Goal: Information Seeking & Learning: Compare options

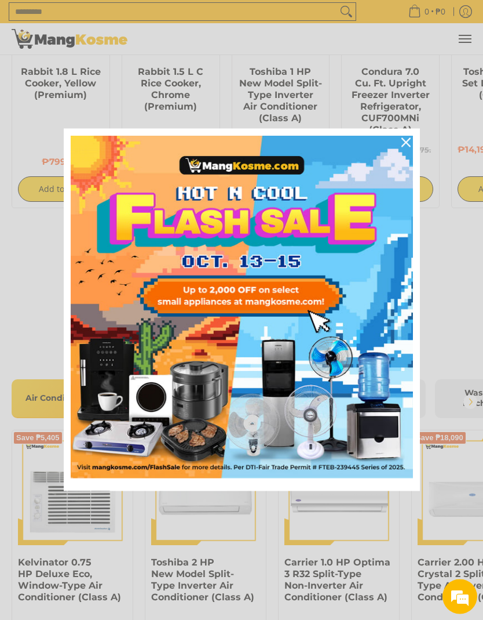
scroll to position [1087, 0]
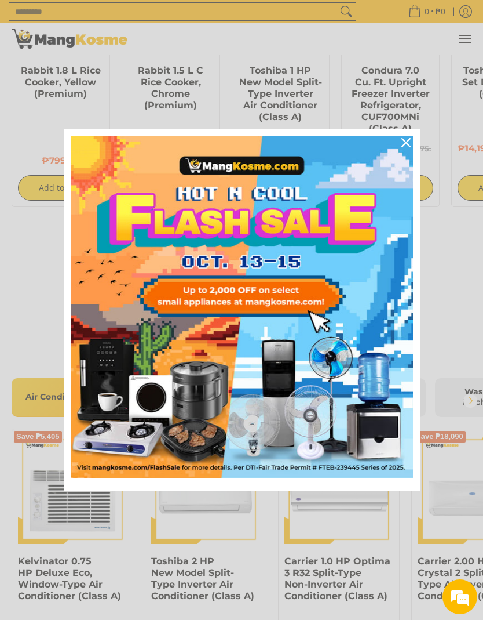
click at [411, 141] on div "Close" at bounding box center [406, 142] width 19 height 19
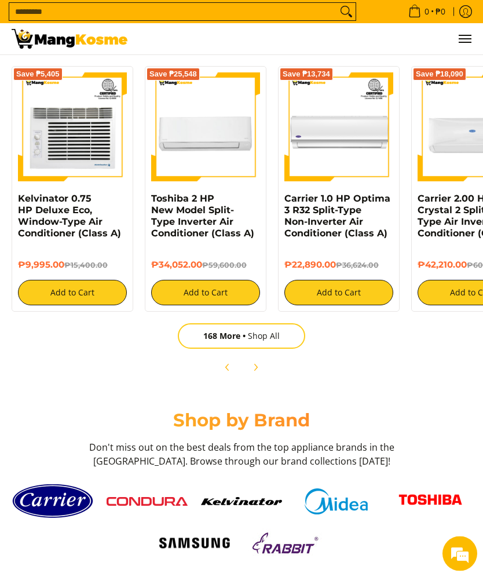
scroll to position [0, 0]
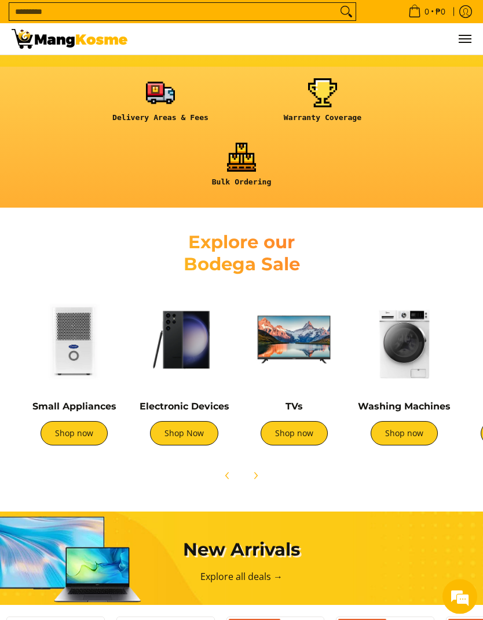
click at [402, 436] on link "Shop now" at bounding box center [404, 433] width 67 height 24
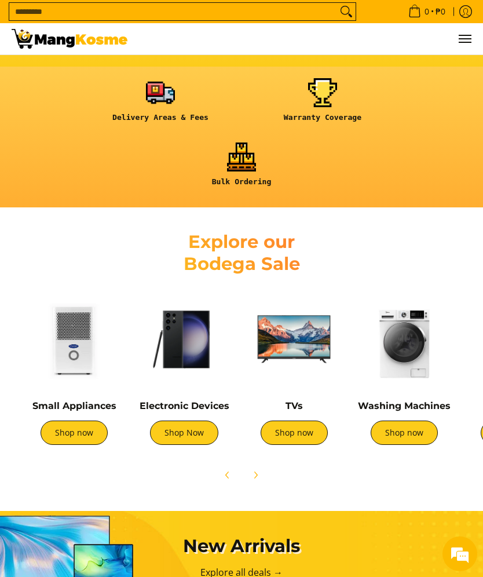
click at [179, 341] on img at bounding box center [184, 339] width 99 height 99
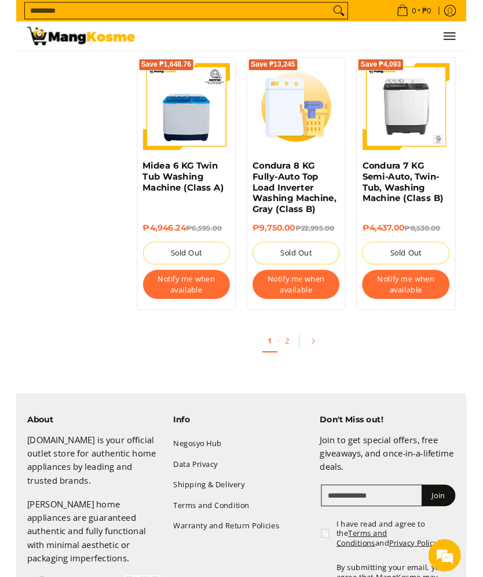
scroll to position [2097, 0]
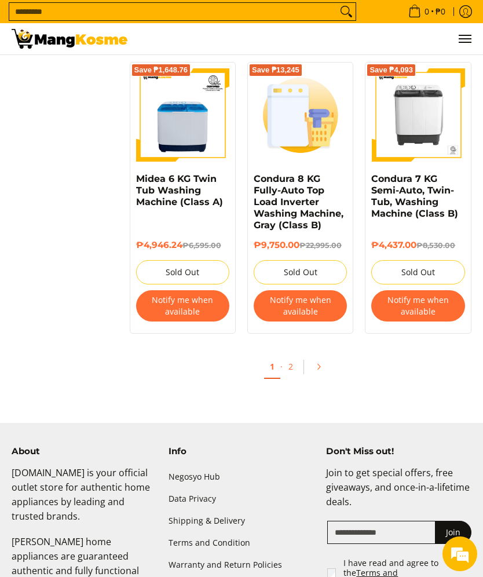
click at [319, 371] on icon "Pagination" at bounding box center [319, 367] width 8 height 8
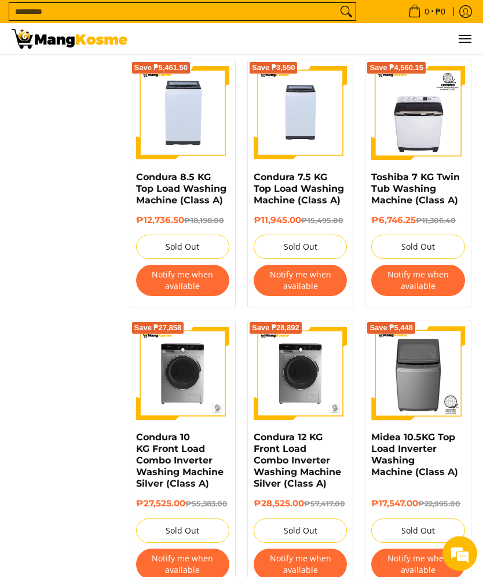
scroll to position [1553, 0]
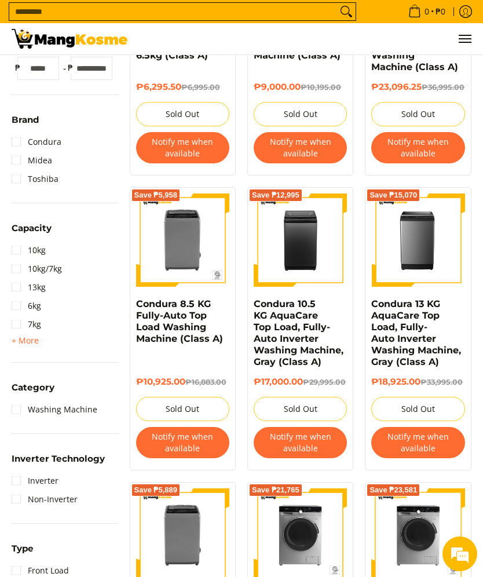
scroll to position [304, 0]
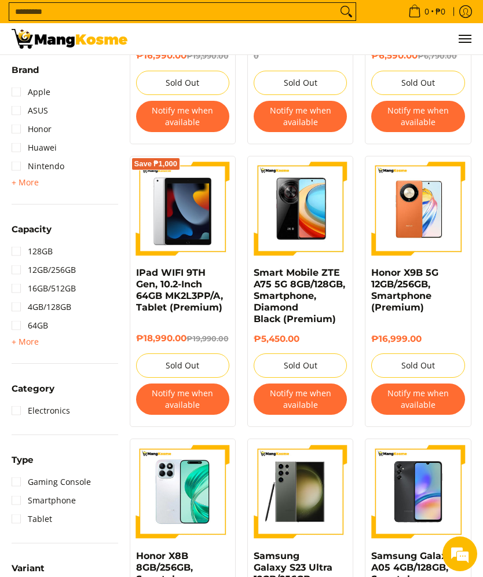
scroll to position [334, 0]
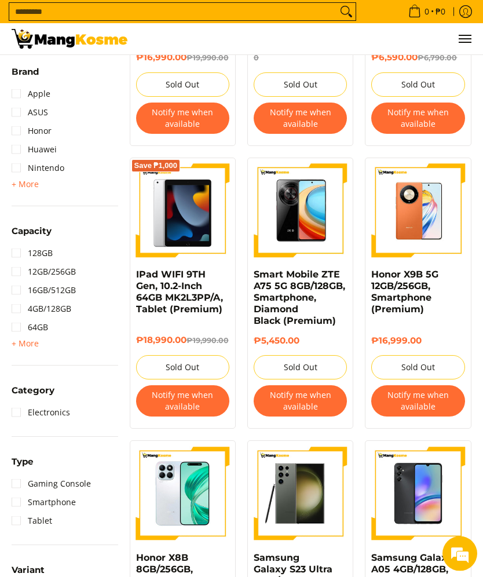
click at [168, 228] on img at bounding box center [182, 211] width 93 height 93
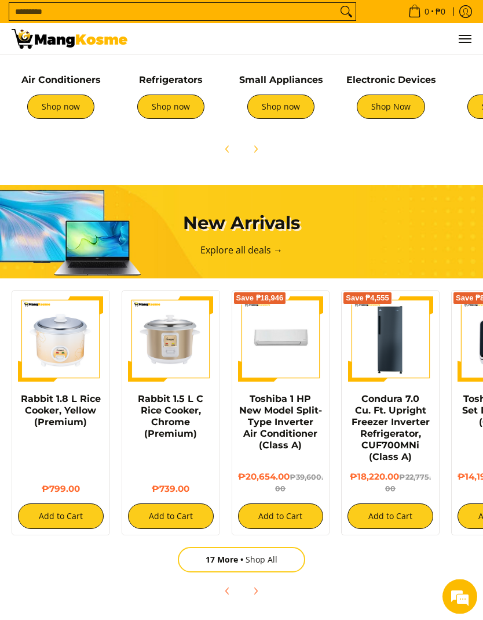
scroll to position [0, 920]
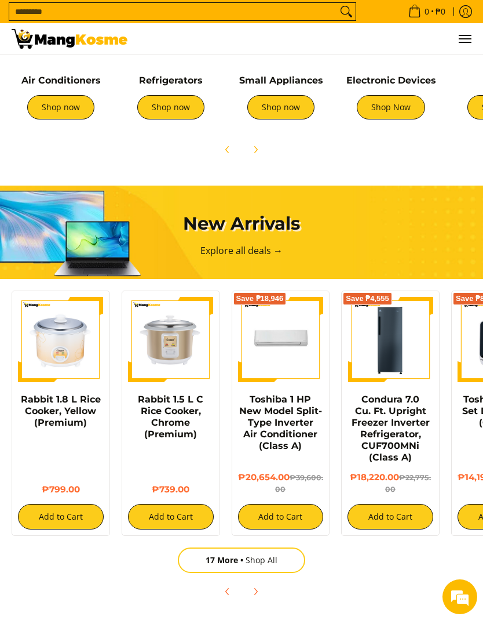
click at [201, 244] on link "Explore all deals →" at bounding box center [242, 250] width 82 height 13
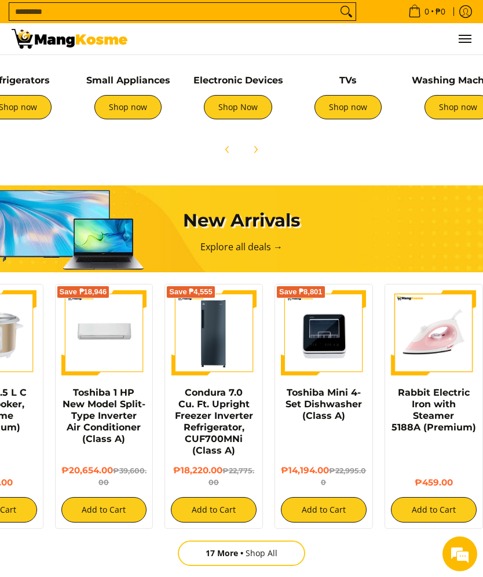
scroll to position [0, 156]
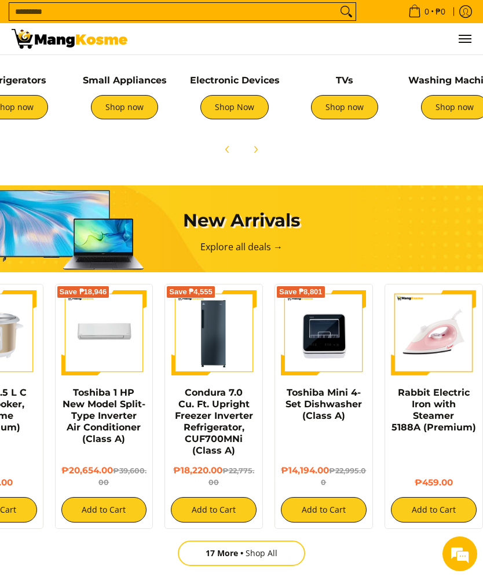
click at [236, 112] on link "Shop Now" at bounding box center [235, 107] width 68 height 24
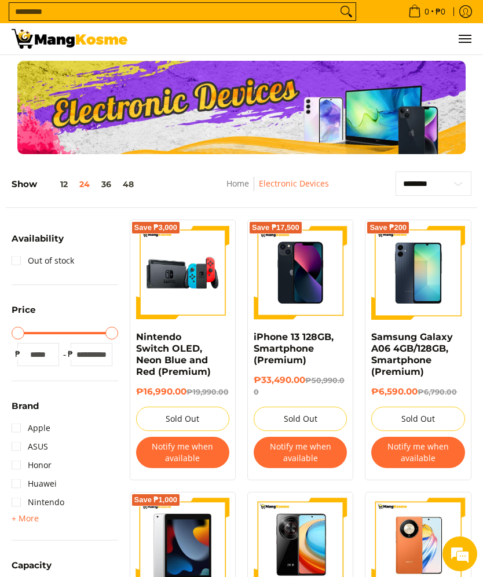
click at [95, 179] on div "Show 12 24 36 48" at bounding box center [101, 190] width 179 height 36
click at [106, 186] on button "36" at bounding box center [106, 184] width 21 height 9
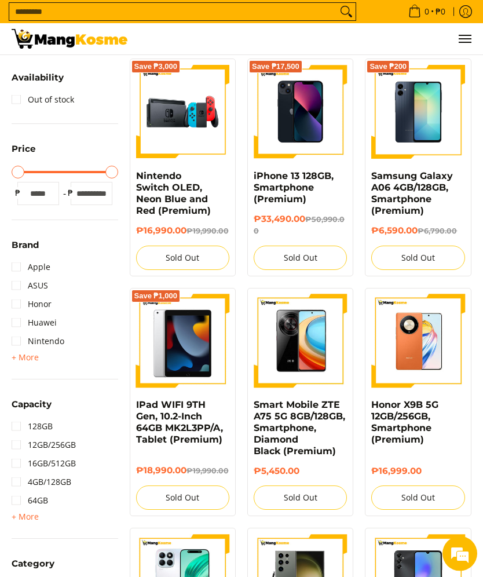
scroll to position [158, 0]
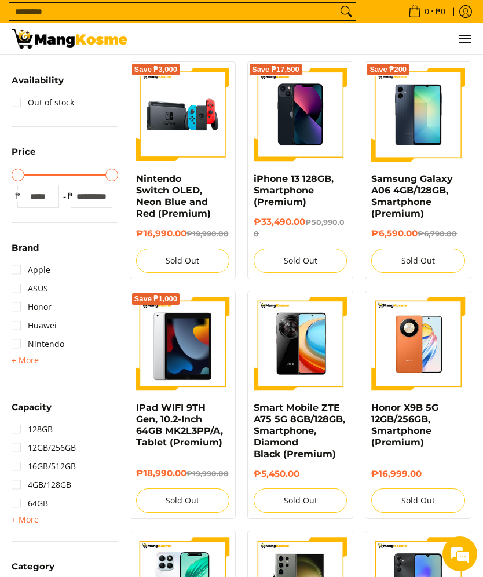
click at [23, 268] on link "Apple" at bounding box center [31, 270] width 39 height 19
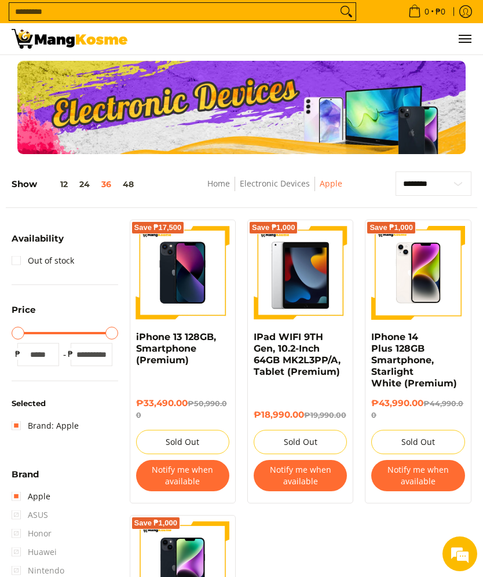
click at [126, 184] on button "48" at bounding box center [128, 184] width 23 height 9
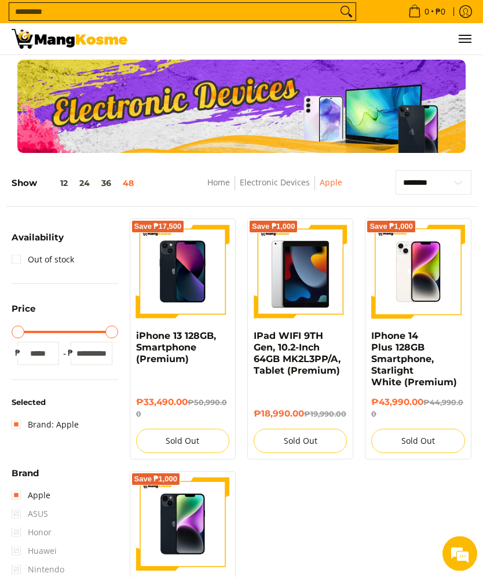
scroll to position [116, 0]
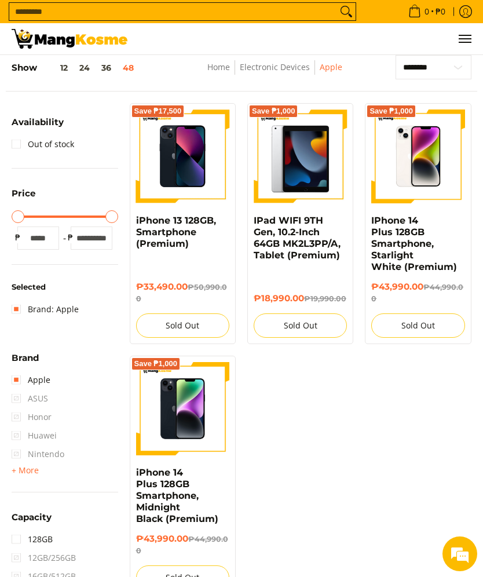
click at [221, 72] on link "Home" at bounding box center [218, 66] width 23 height 11
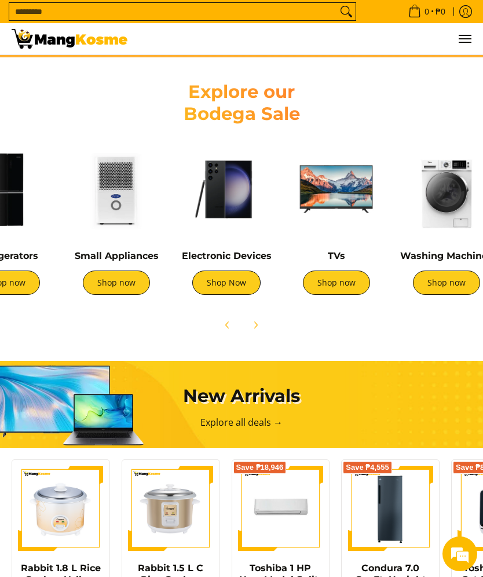
scroll to position [0, 165]
click at [329, 188] on img at bounding box center [336, 189] width 99 height 99
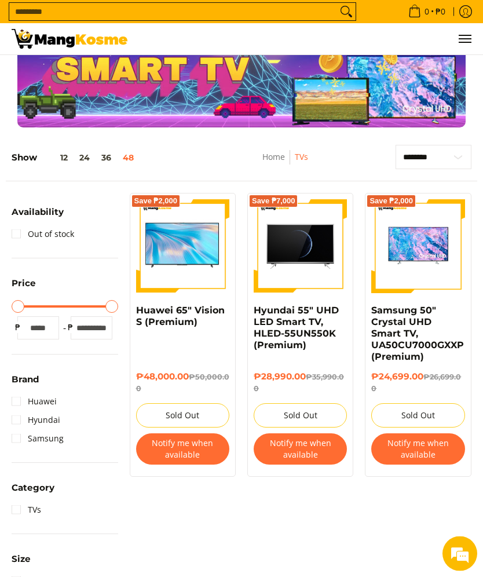
scroll to position [19, 0]
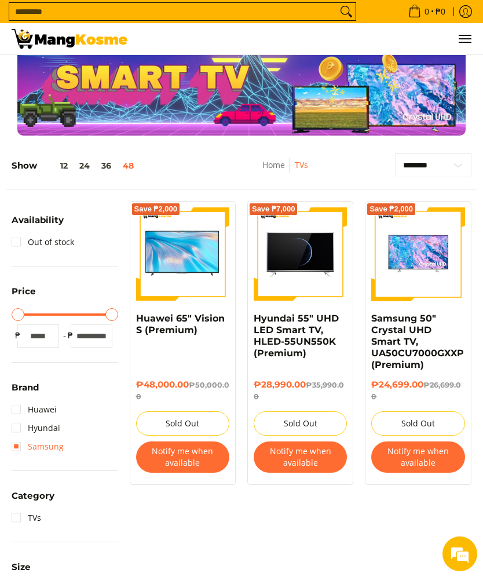
click at [18, 445] on link "Samsung" at bounding box center [38, 447] width 52 height 19
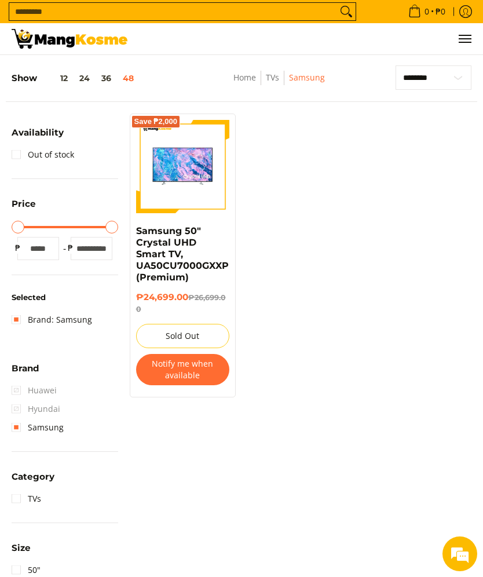
scroll to position [116, 0]
